Goal: Information Seeking & Learning: Learn about a topic

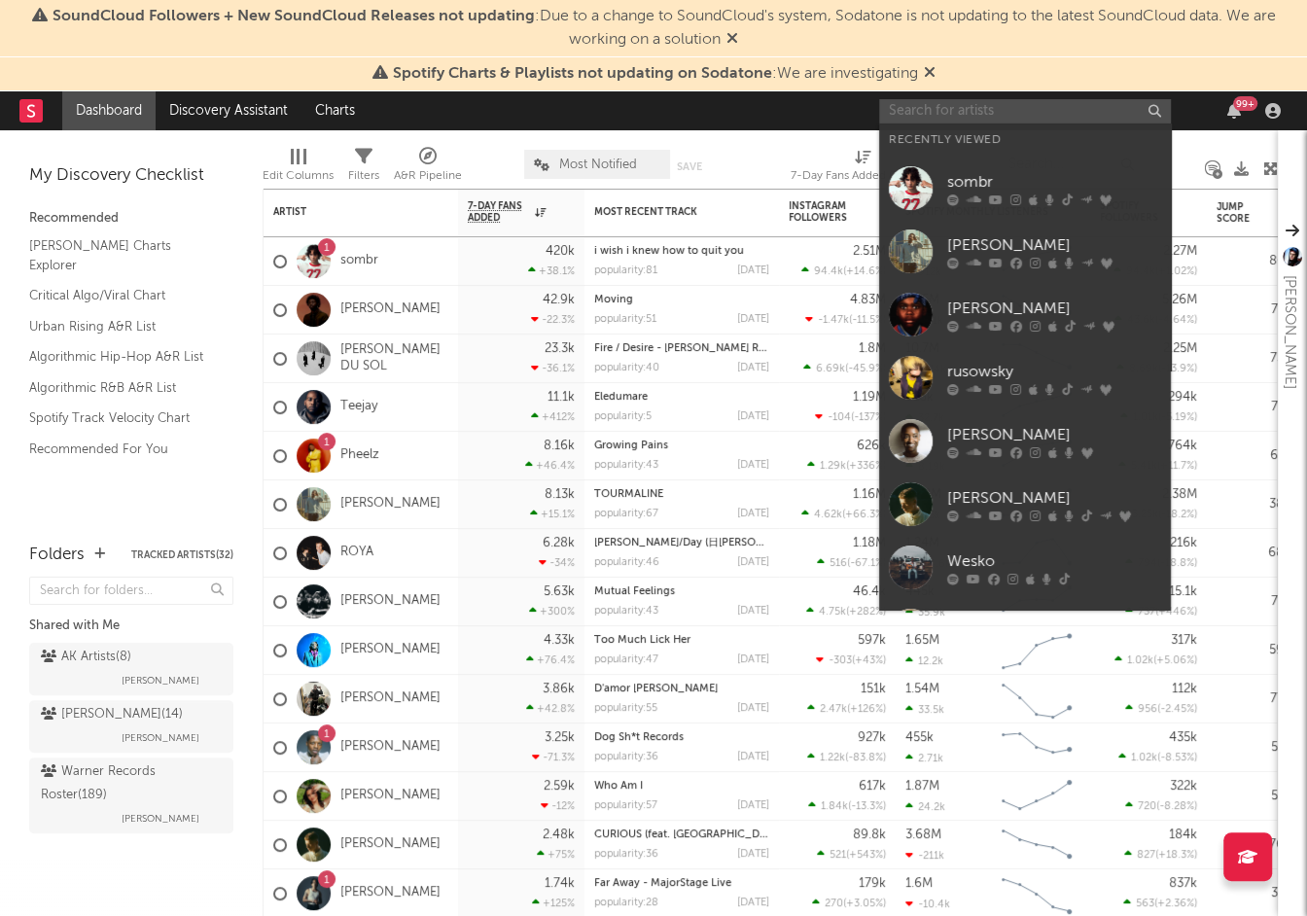
click at [923, 111] on input "text" at bounding box center [1025, 111] width 292 height 24
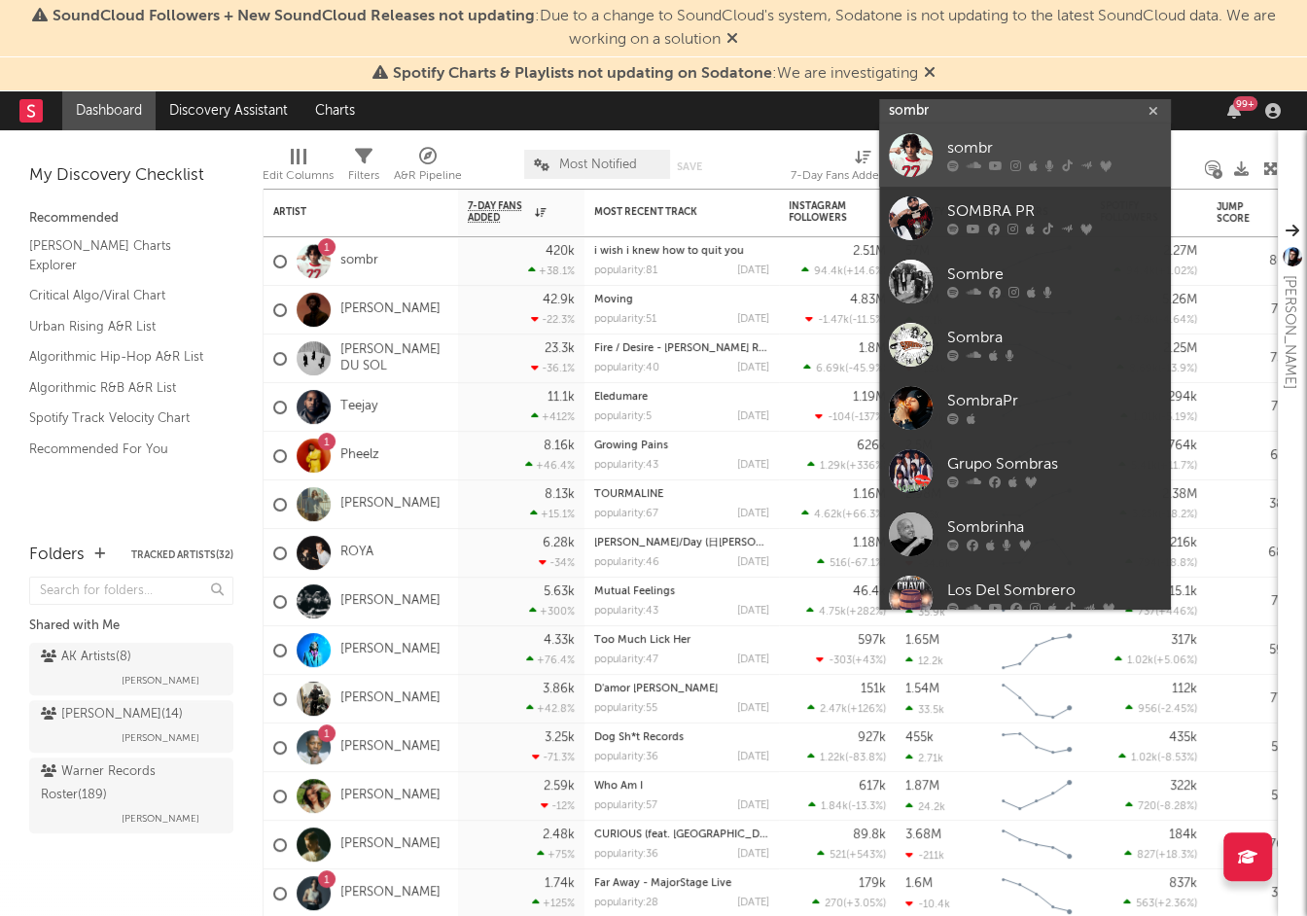
type input "sombr"
click at [961, 157] on div "sombr" at bounding box center [1054, 148] width 214 height 23
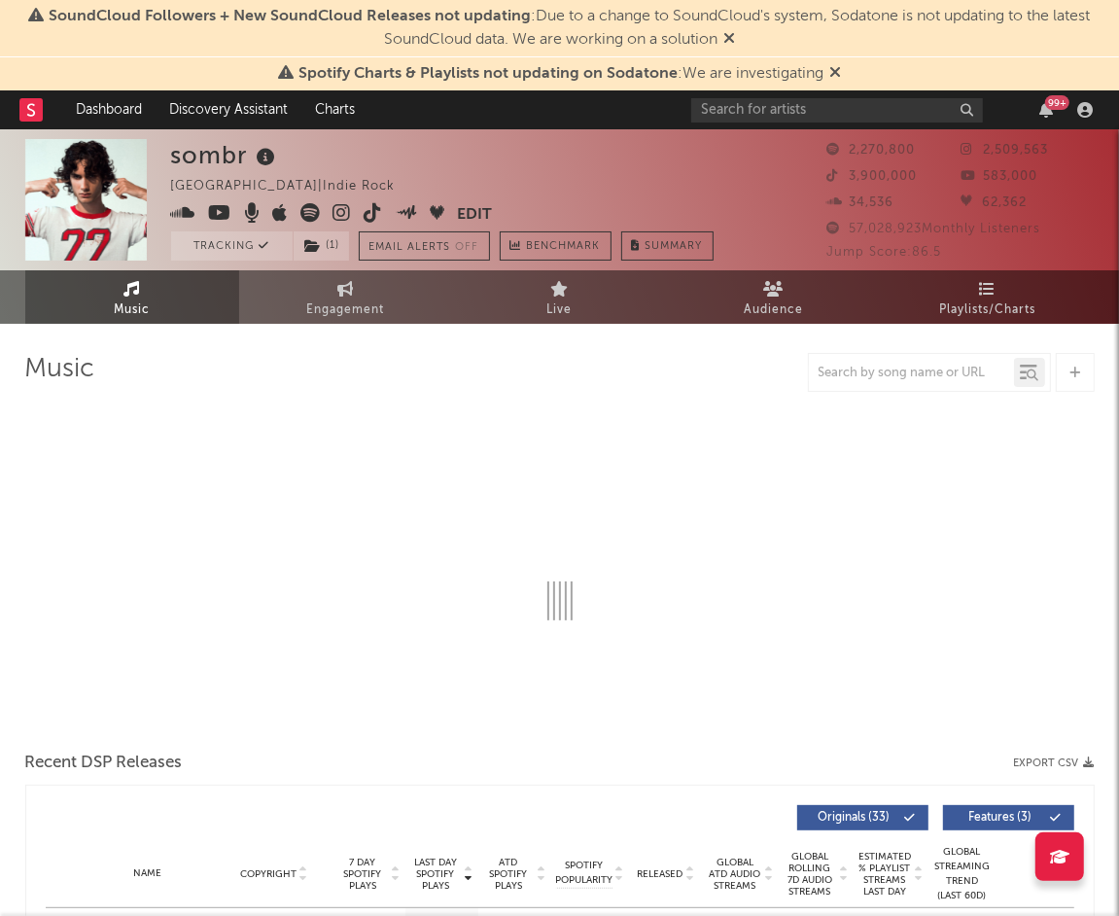
select select "6m"
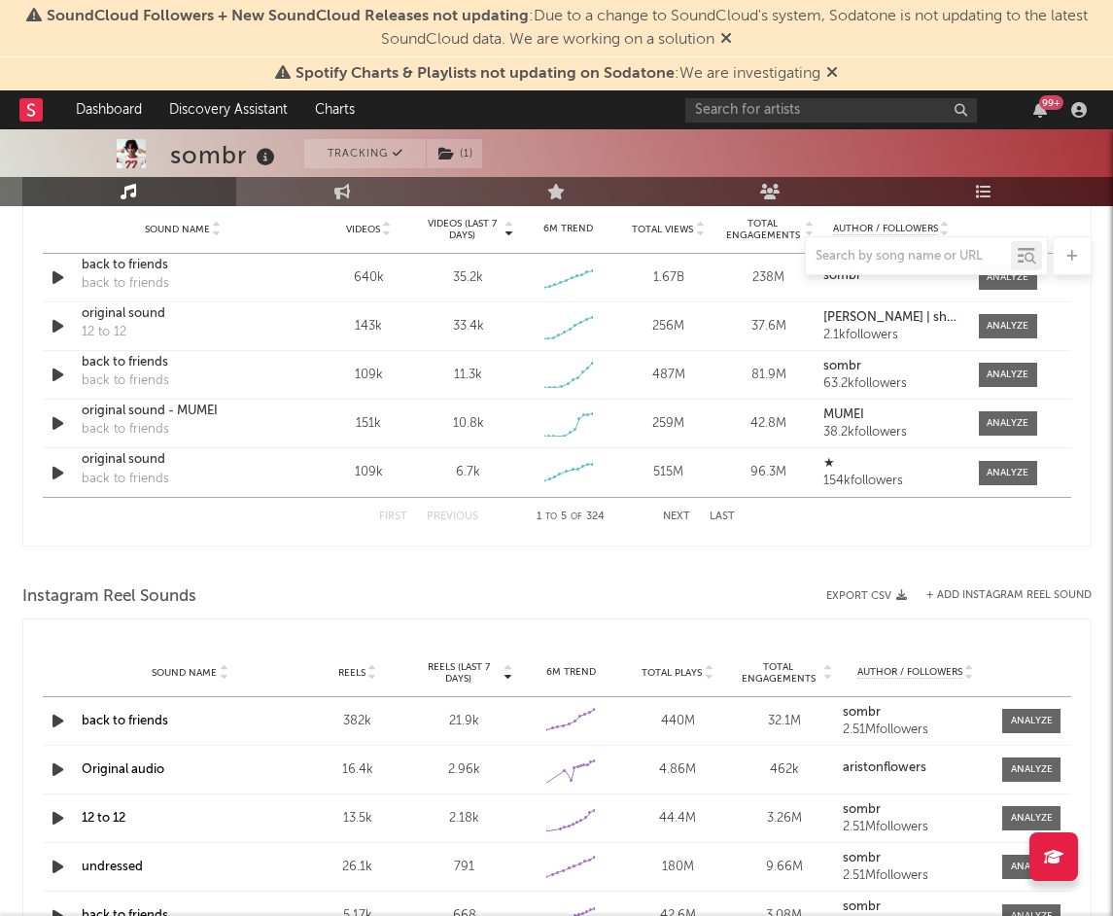
scroll to position [1556, 0]
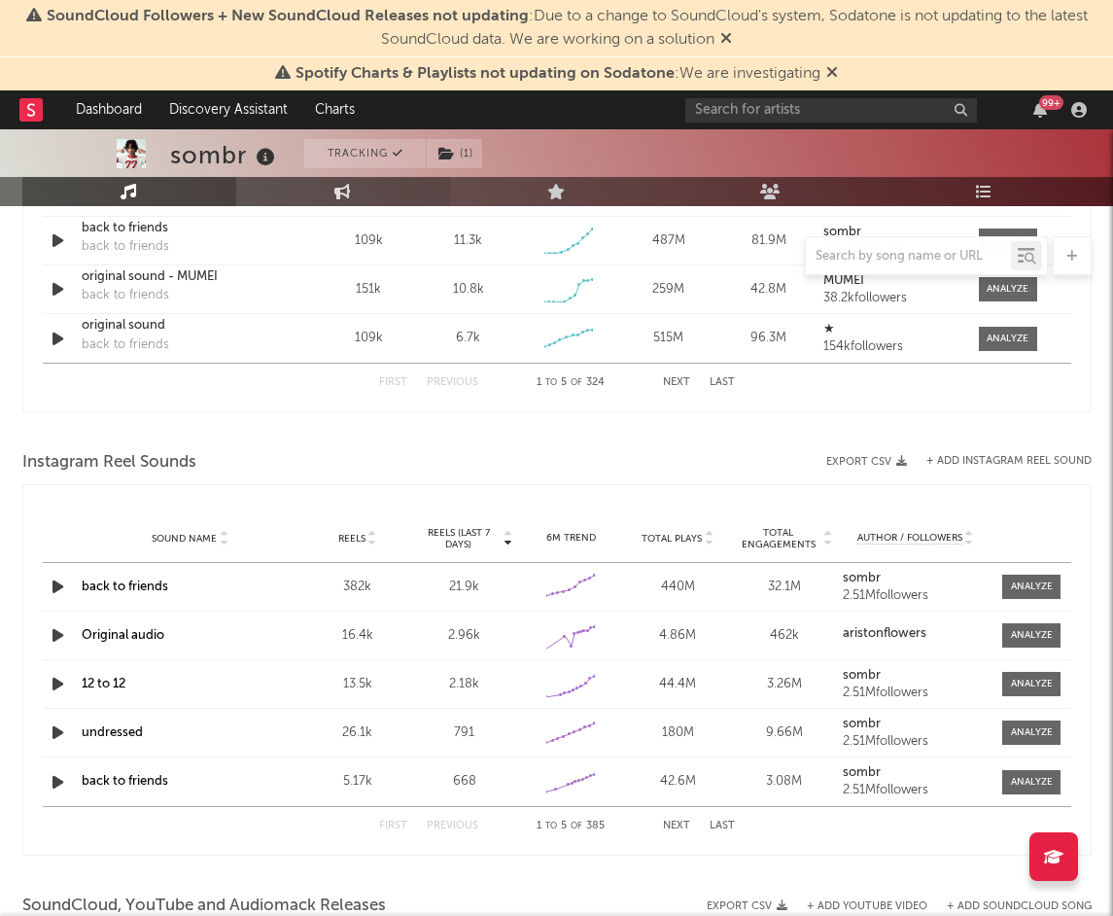
click at [332, 192] on link "Engagement" at bounding box center [343, 191] width 214 height 29
select select "1w"
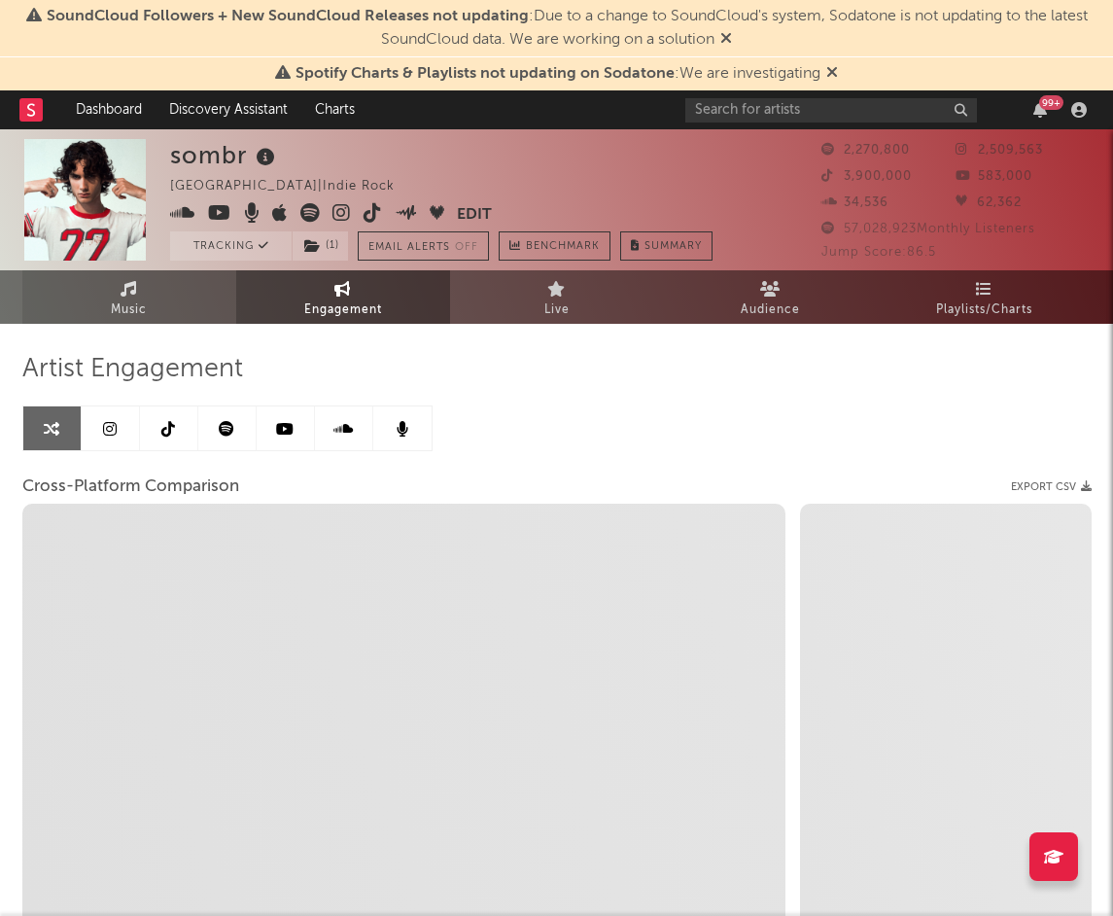
click at [156, 303] on link "Music" at bounding box center [129, 296] width 214 height 53
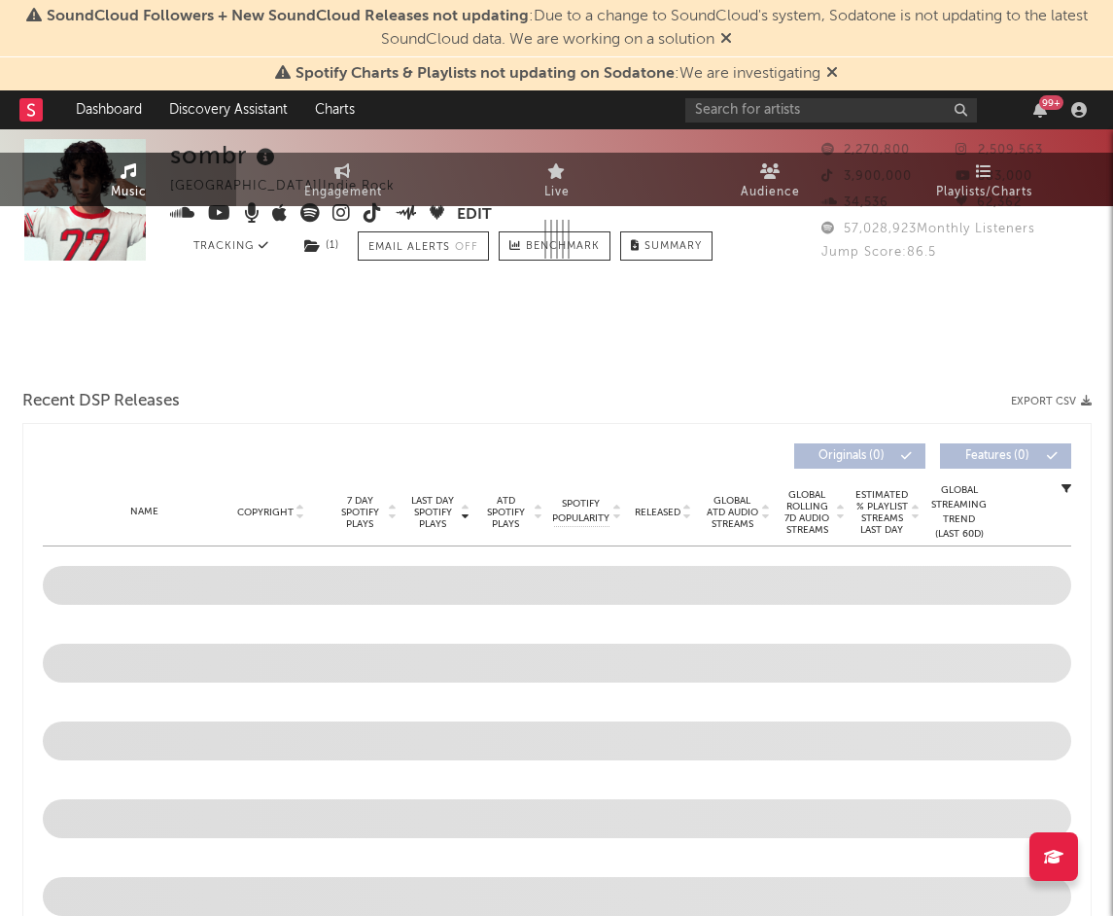
scroll to position [1001, 0]
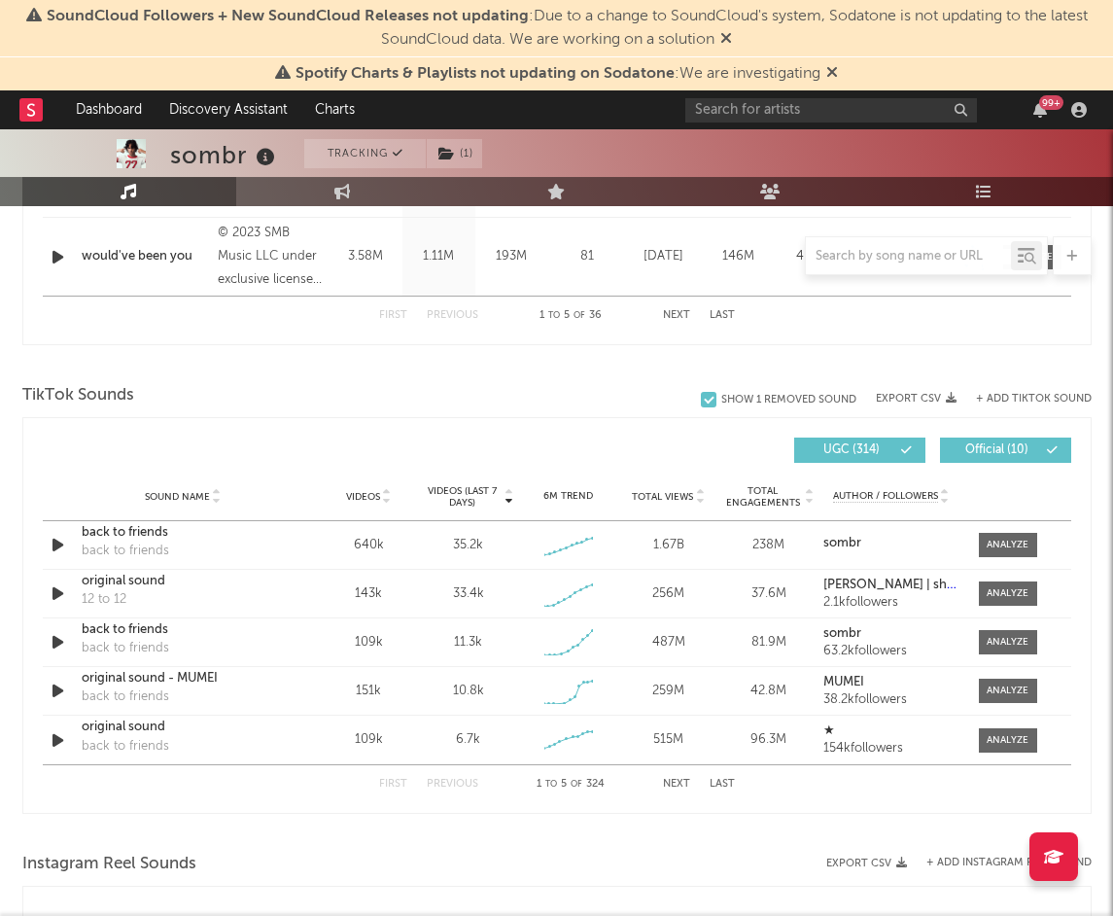
select select "6m"
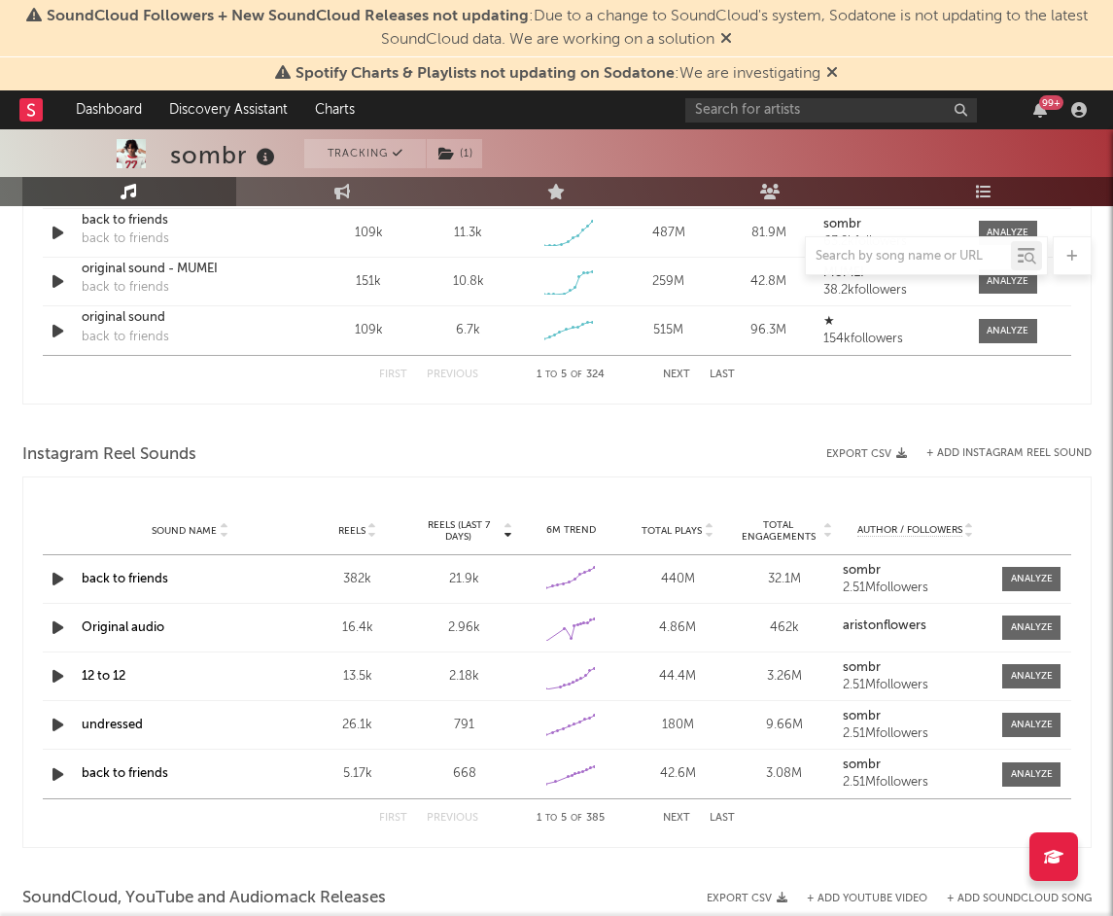
scroll to position [1603, 0]
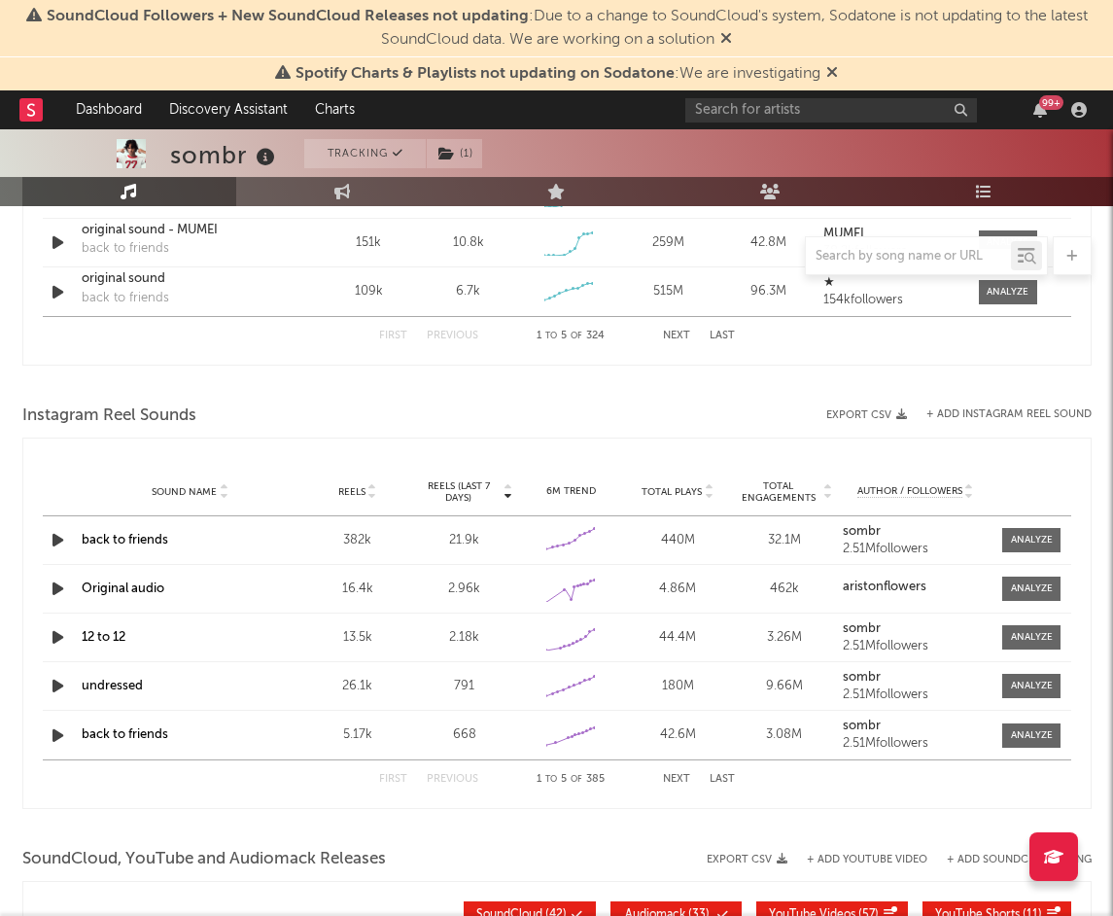
click at [107, 634] on link "12 to 12" at bounding box center [104, 637] width 44 height 13
click at [961, 641] on div at bounding box center [1032, 637] width 42 height 15
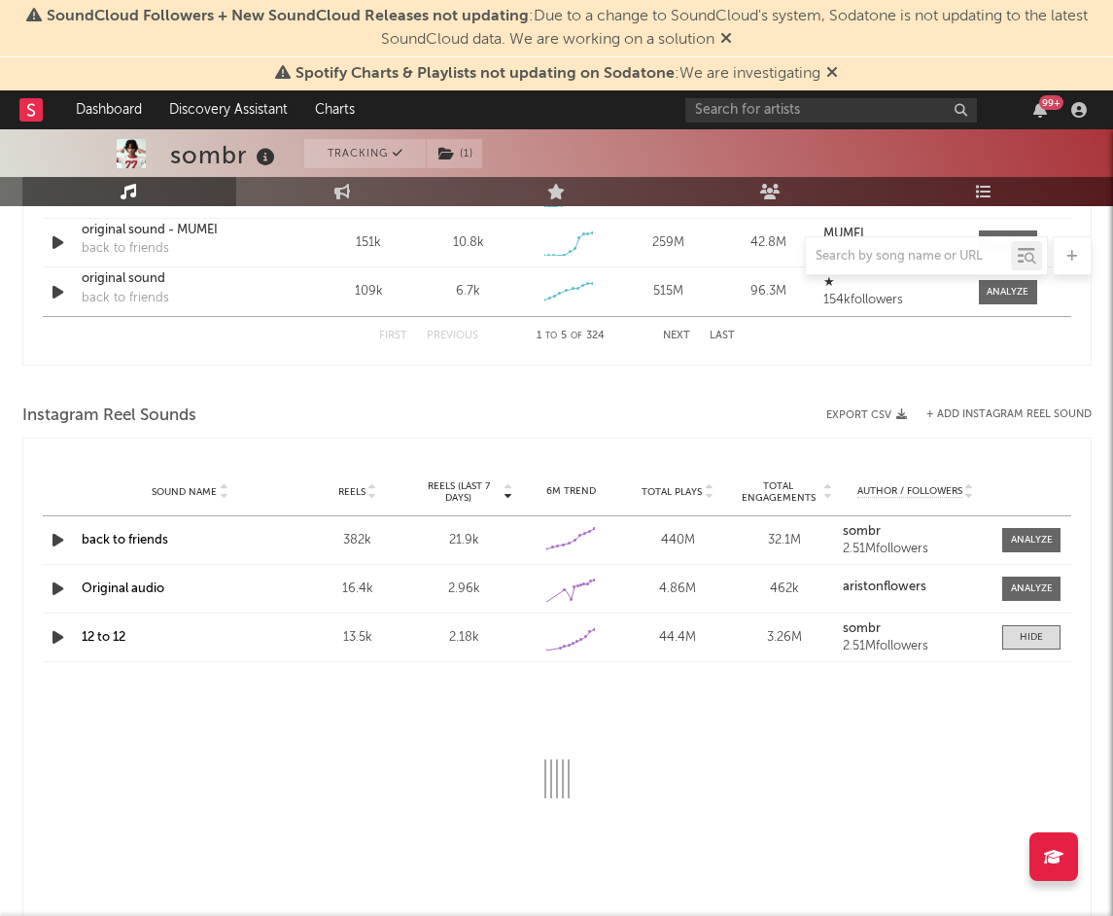
select select "1w"
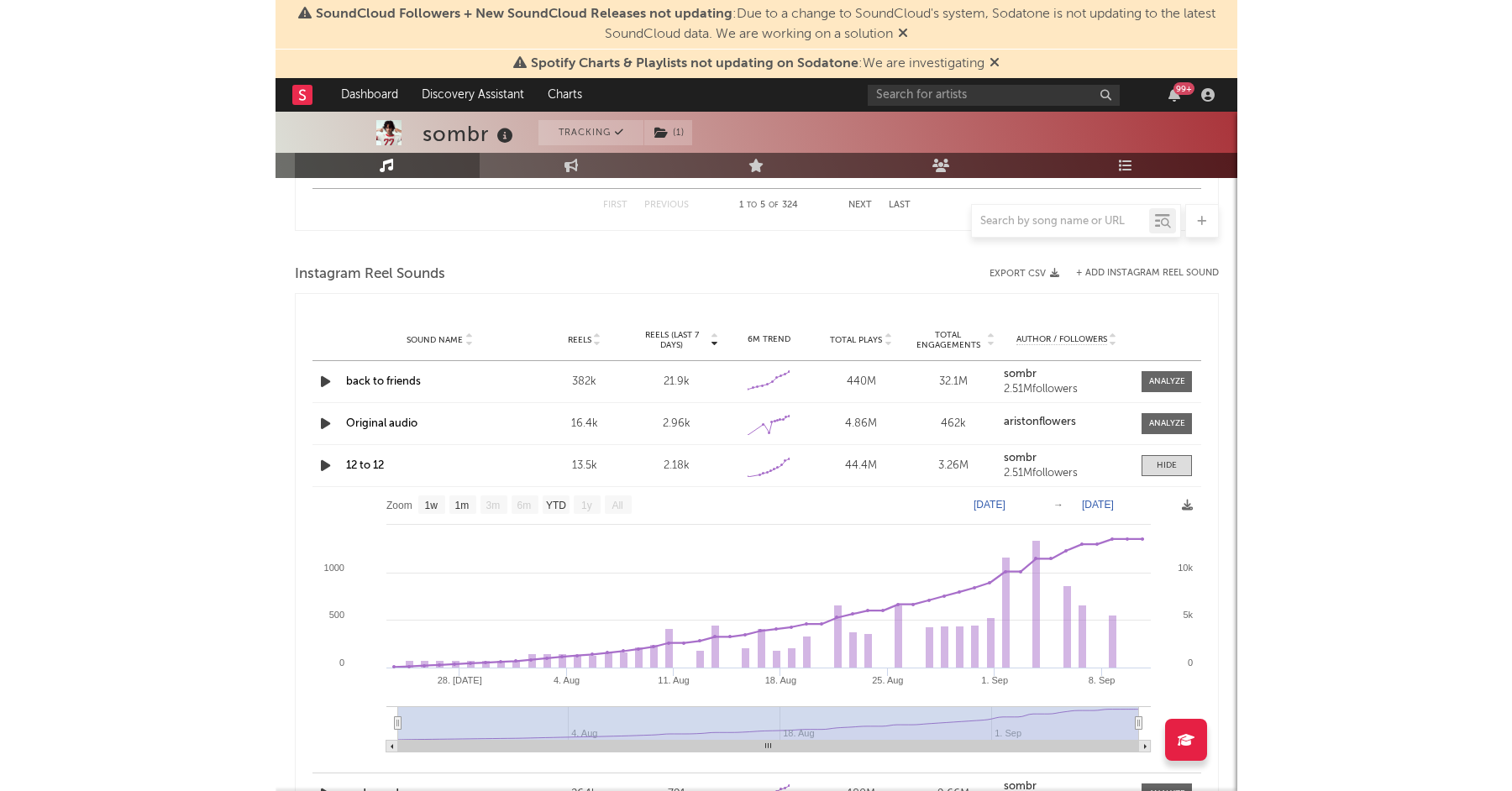
scroll to position [1520, 0]
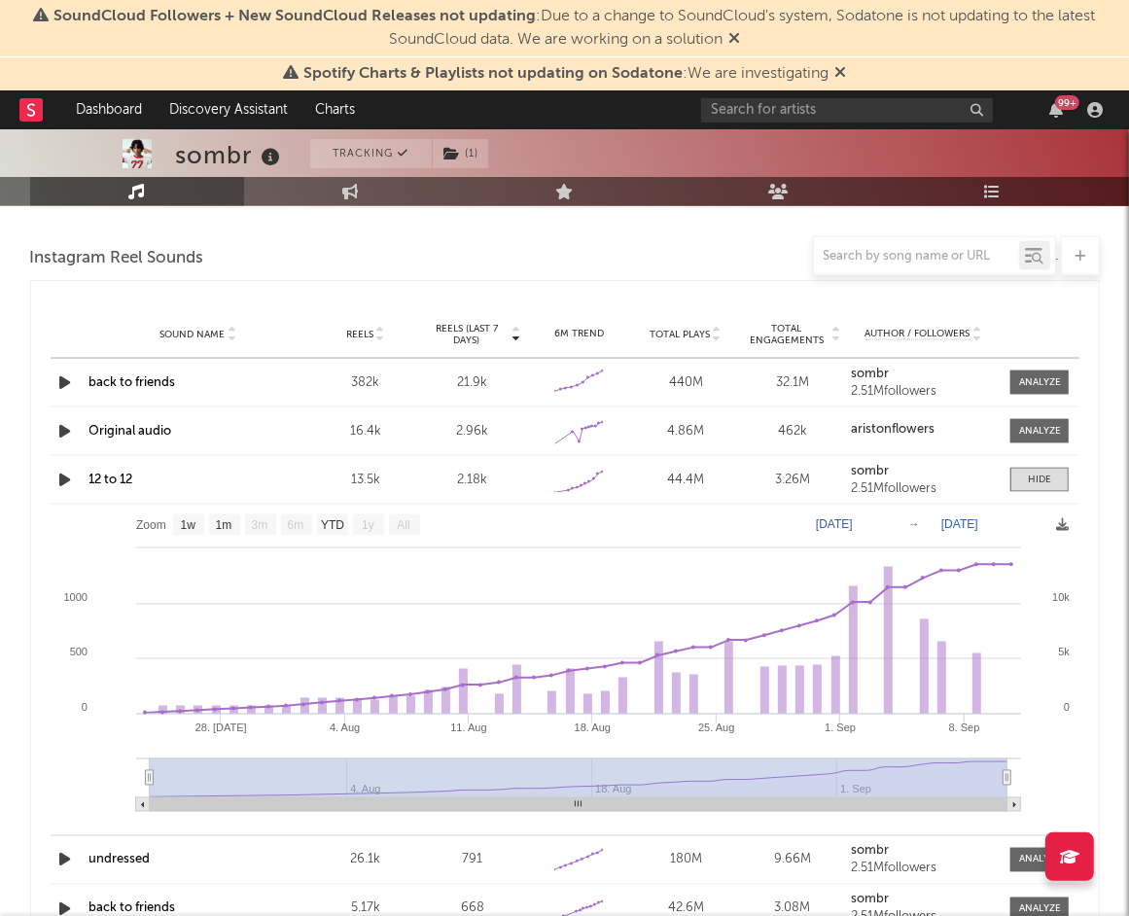
click at [116, 479] on link "12 to 12" at bounding box center [111, 479] width 44 height 13
